Goal: Task Accomplishment & Management: Manage account settings

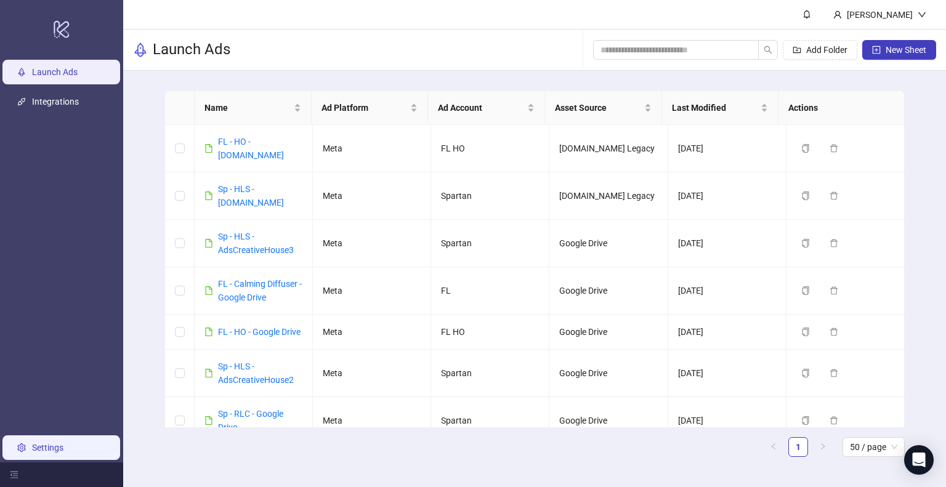
click at [63, 444] on link "Settings" at bounding box center [47, 448] width 31 height 10
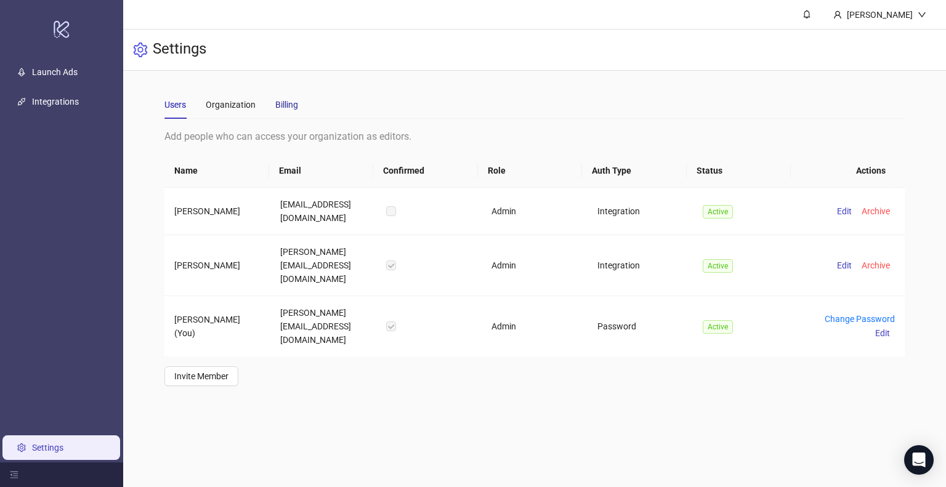
click at [276, 99] on div "Billing" at bounding box center [286, 105] width 23 height 14
